Goal: Task Accomplishment & Management: Complete application form

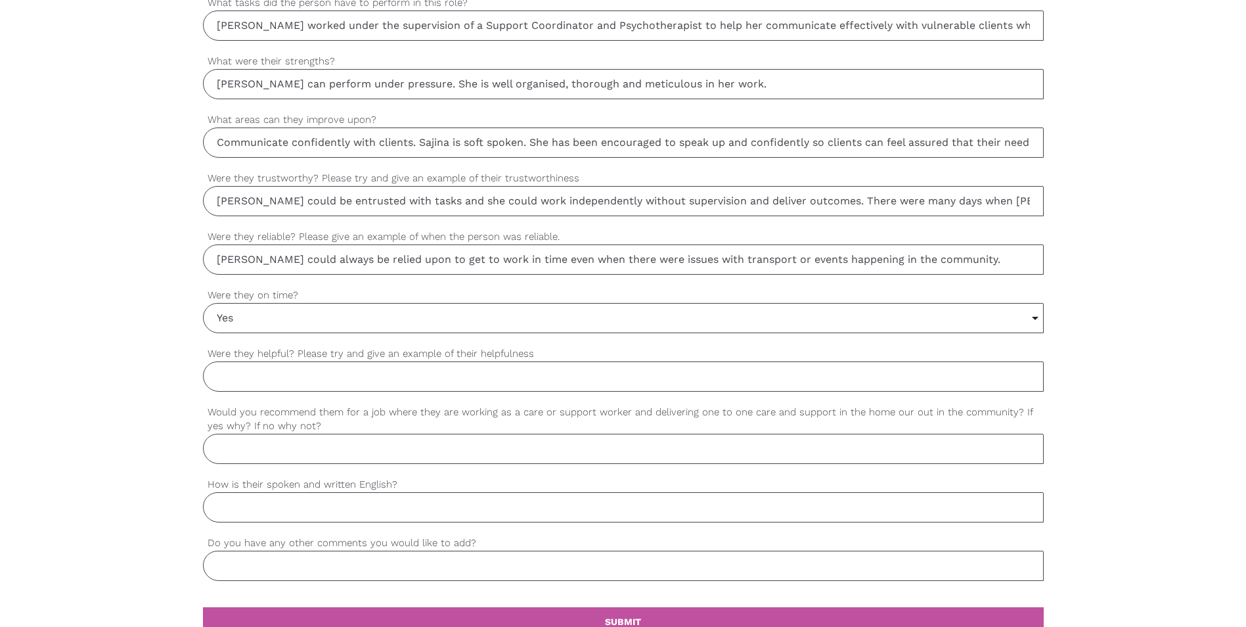
click at [279, 383] on input "Were they helpful? Please try and give an example of their helpfulness" at bounding box center [623, 376] width 841 height 30
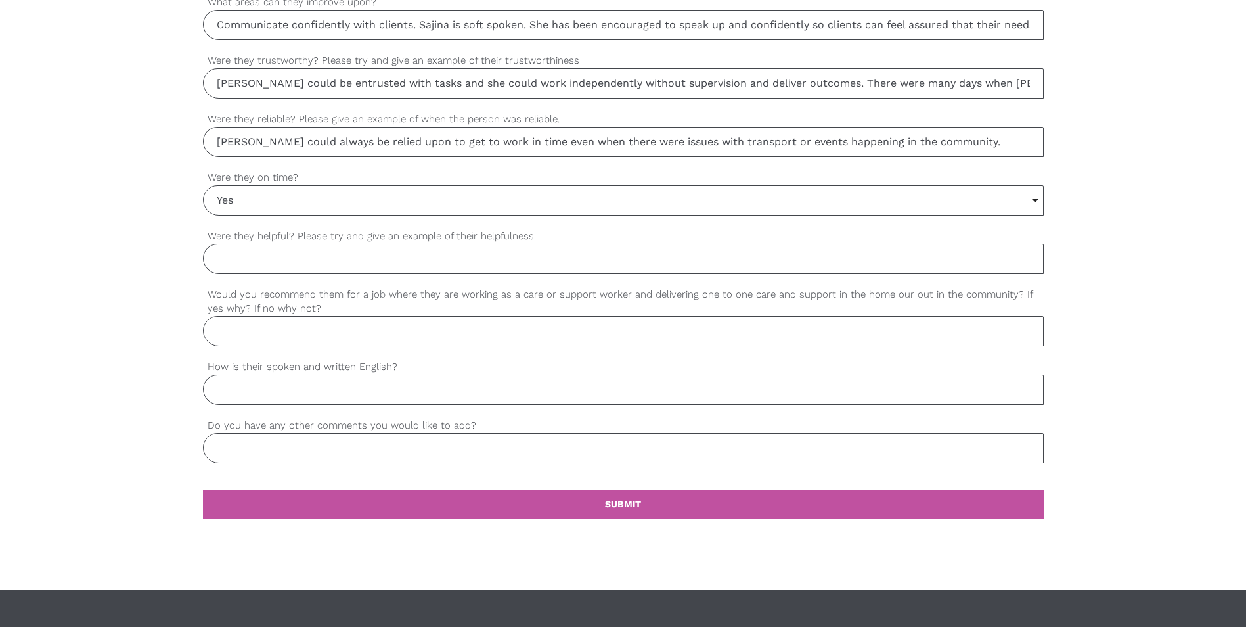
scroll to position [1077, 0]
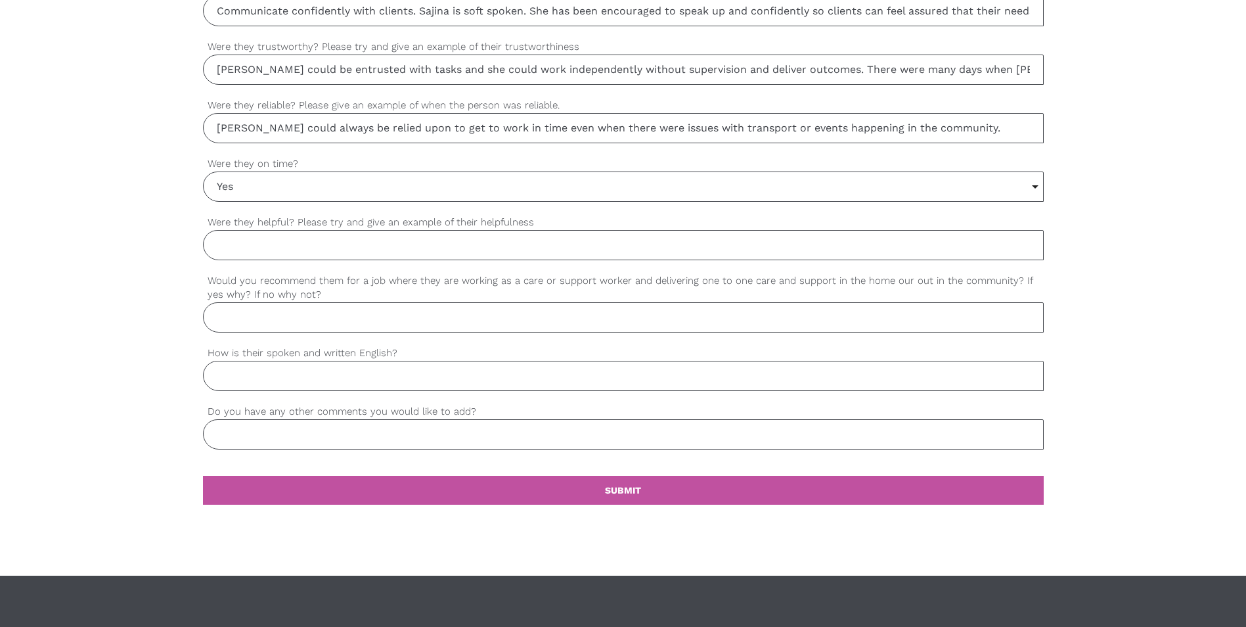
click at [250, 251] on input "Were they helpful? Please try and give an example of their helpfulness" at bounding box center [623, 245] width 841 height 30
click at [292, 189] on input "Yes" at bounding box center [623, 186] width 839 height 29
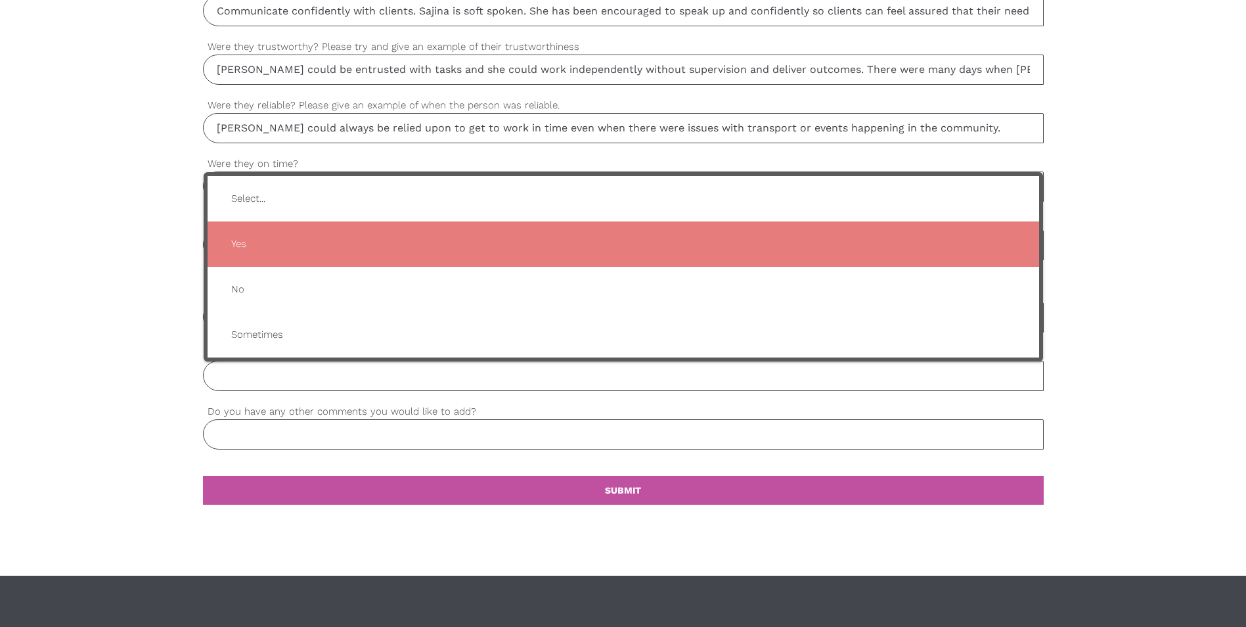
click at [256, 248] on span "Yes" at bounding box center [623, 244] width 805 height 32
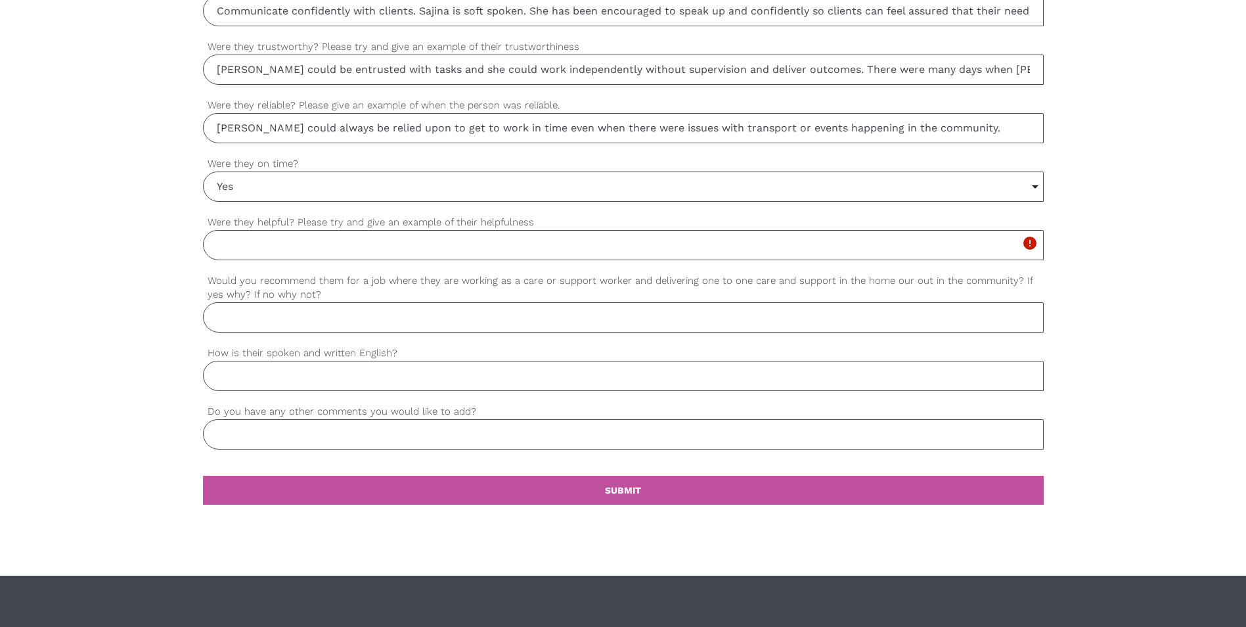
click at [963, 127] on input "[PERSON_NAME] could always be relied upon to get to work in time even when ther…" at bounding box center [623, 128] width 841 height 30
click at [1036, 128] on input "[PERSON_NAME] could always be relied upon to get to work in time even when ther…" at bounding box center [623, 128] width 841 height 30
click at [1033, 133] on input "[PERSON_NAME] could always be relied upon to get to work in time even when ther…" at bounding box center [623, 128] width 841 height 30
click at [1031, 124] on input "[PERSON_NAME] could always be relied upon to get to work in time even when ther…" at bounding box center [623, 128] width 841 height 30
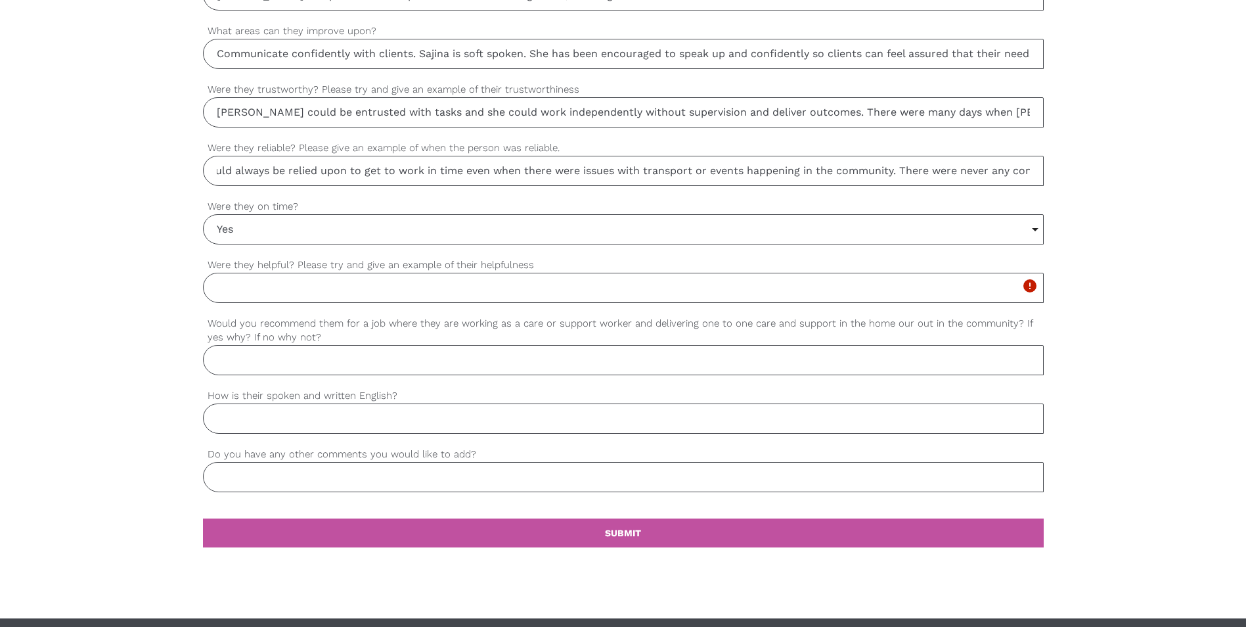
scroll to position [1011, 0]
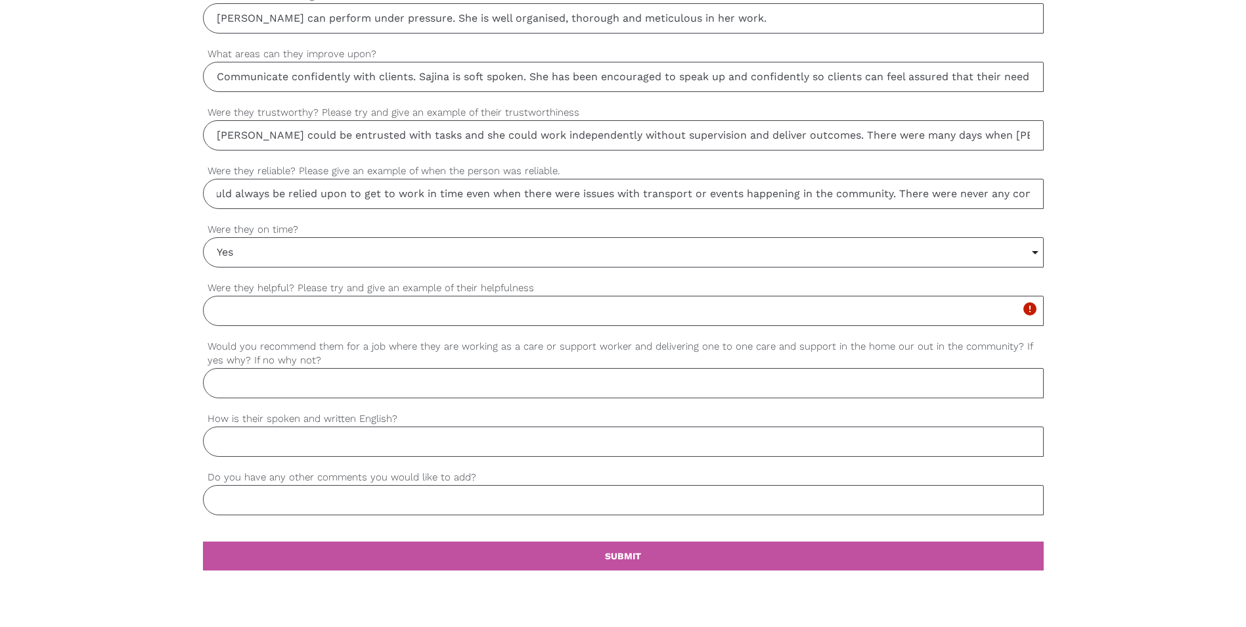
click at [1027, 194] on input "[PERSON_NAME] could always be relied upon to get to work in time even when ther…" at bounding box center [623, 194] width 841 height 30
click at [1031, 191] on input "[PERSON_NAME] could always be relied upon to get to work in time even when ther…" at bounding box center [623, 194] width 841 height 30
click at [1036, 191] on input "[PERSON_NAME] could always be relied upon to get to work in time even when ther…" at bounding box center [623, 194] width 841 height 30
click at [1025, 192] on input "[PERSON_NAME] could always be relied upon to get to work in time even when ther…" at bounding box center [623, 194] width 841 height 30
click at [1031, 192] on input "[PERSON_NAME] could always be relied upon to get to work in time even when ther…" at bounding box center [623, 194] width 841 height 30
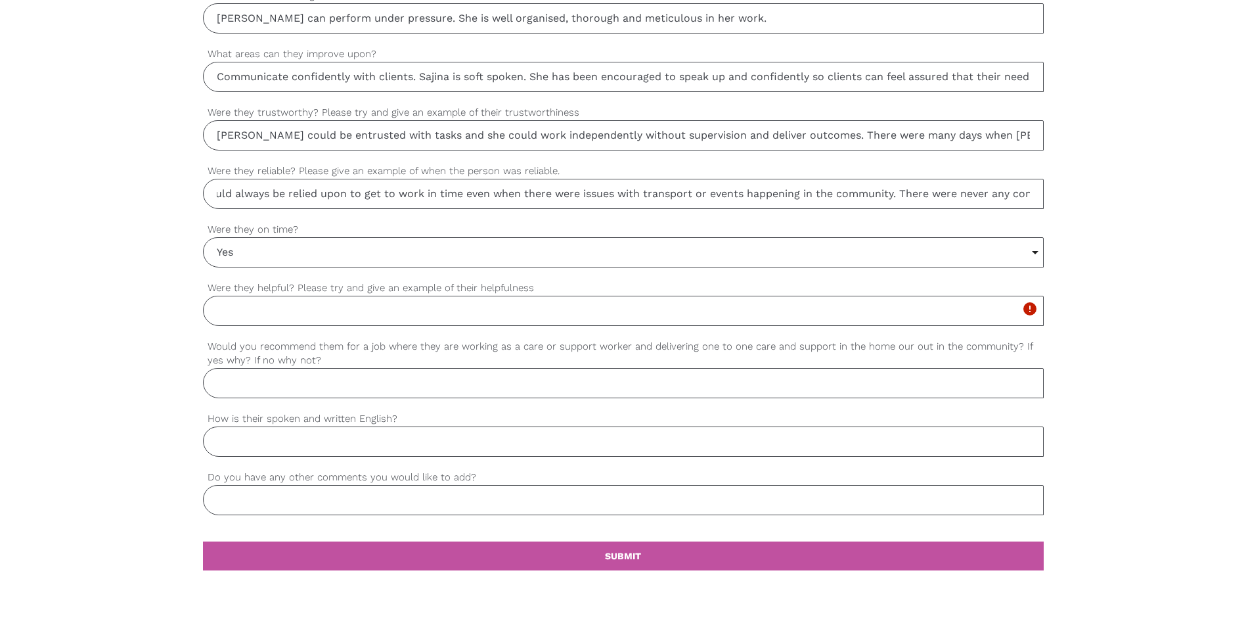
click at [1031, 194] on input "[PERSON_NAME] could always be relied upon to get to work in time even when ther…" at bounding box center [623, 194] width 841 height 30
type input "[PERSON_NAME] could always be relied upon to get to work in time even when ther…"
click at [397, 231] on label "Were they on time?" at bounding box center [623, 229] width 841 height 15
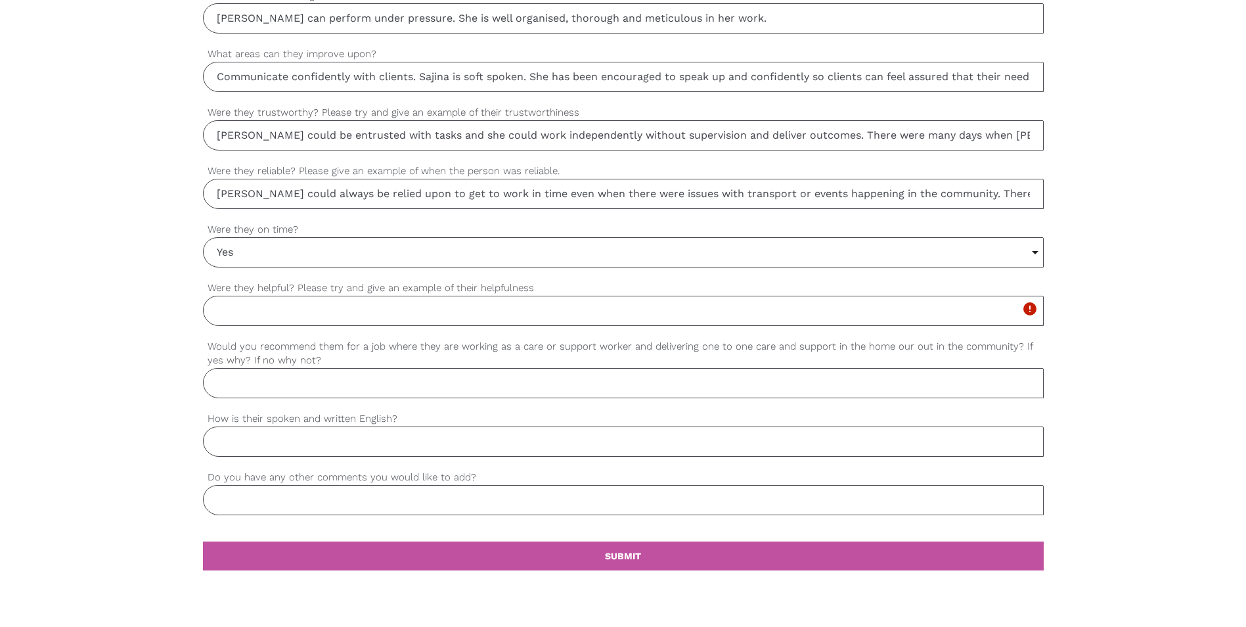
click at [0, 0] on select "Select... Yes No Sometimes" at bounding box center [0, 0] width 0 height 0
click at [332, 307] on input "Were they helpful? Please try and give an example of their helpfulness" at bounding box center [623, 311] width 841 height 30
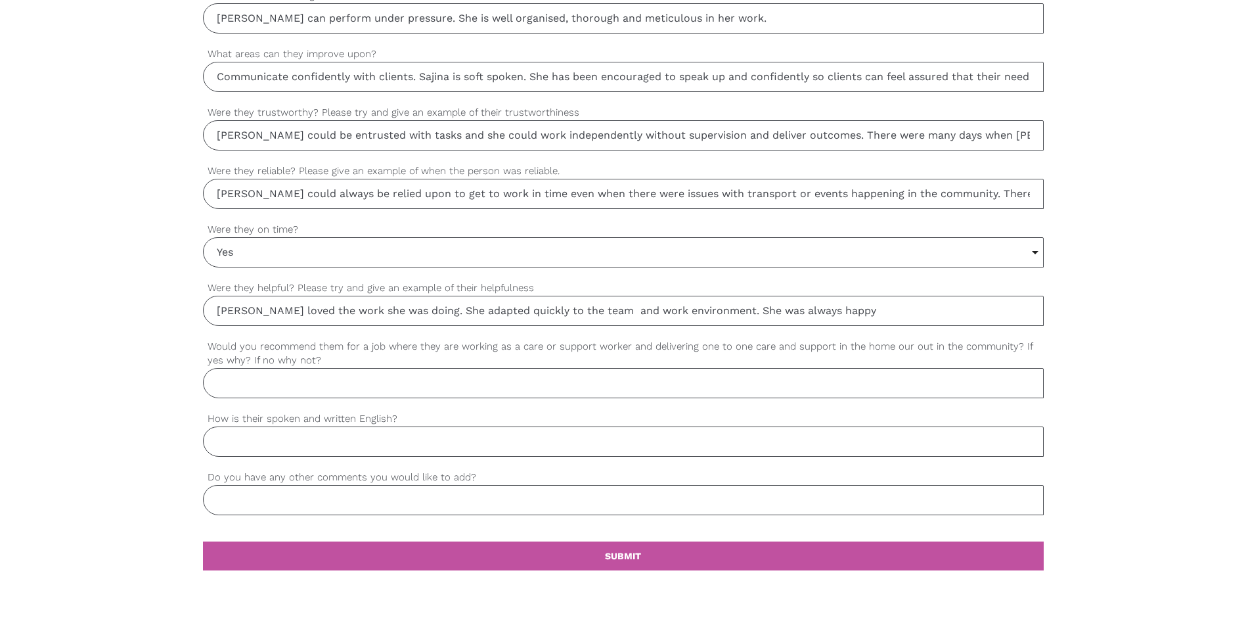
click at [884, 303] on input "[PERSON_NAME] loved the work she was doing. She adapted quickly to the team and…" at bounding box center [623, 311] width 841 height 30
click at [828, 309] on input "[PERSON_NAME] loved the work she was doing. She adapted quickly to the team and…" at bounding box center [623, 311] width 841 height 30
click at [850, 311] on input "[PERSON_NAME] loved the work she was doing. She adapted quickly to the team and…" at bounding box center [623, 311] width 841 height 30
type input "[PERSON_NAME] loved the work she was doing. She adapted quickly to the team and…"
